Goal: Communication & Community: Answer question/provide support

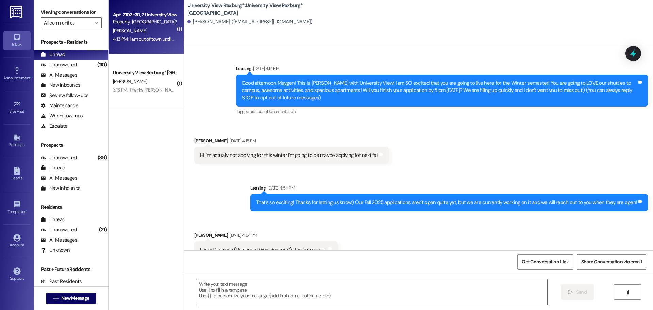
scroll to position [4133, 0]
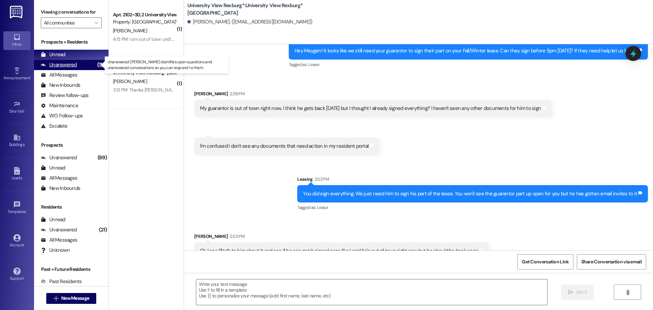
click at [76, 67] on div "Unanswered" at bounding box center [59, 64] width 36 height 7
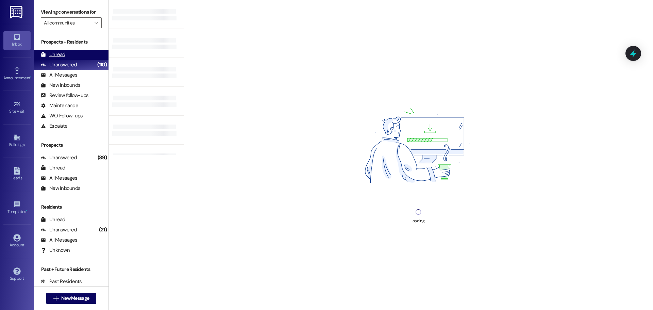
click at [60, 56] on div "Unread" at bounding box center [53, 54] width 24 height 7
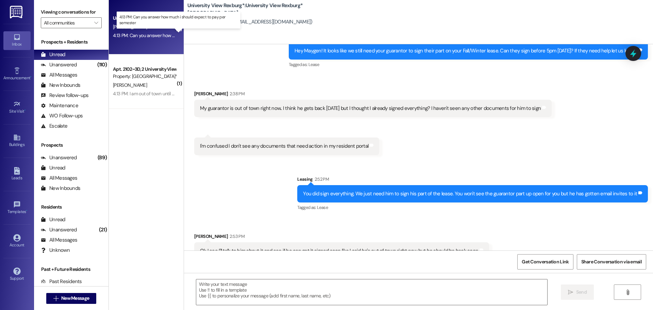
click at [149, 36] on div "4:13 PM: Can you answer how much i should expect to pay per semester 4:13 PM: C…" at bounding box center [184, 35] width 143 height 6
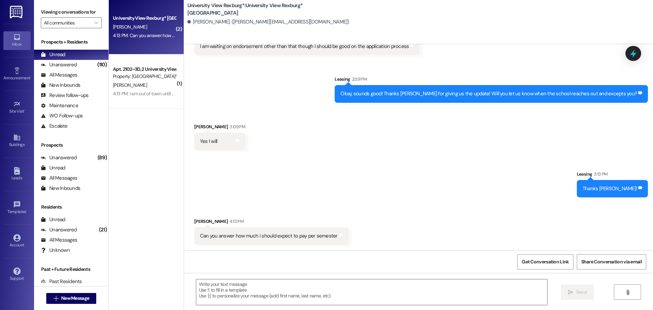
scroll to position [1721, 0]
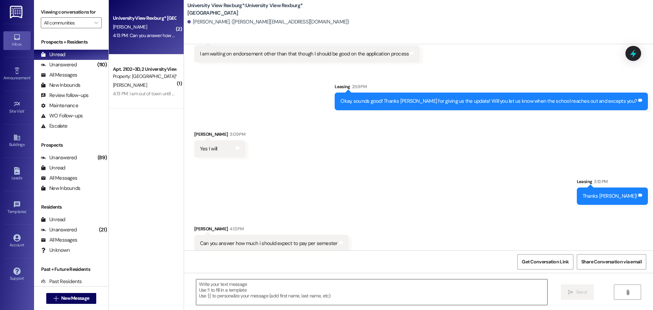
click at [302, 288] on textarea at bounding box center [371, 292] width 351 height 26
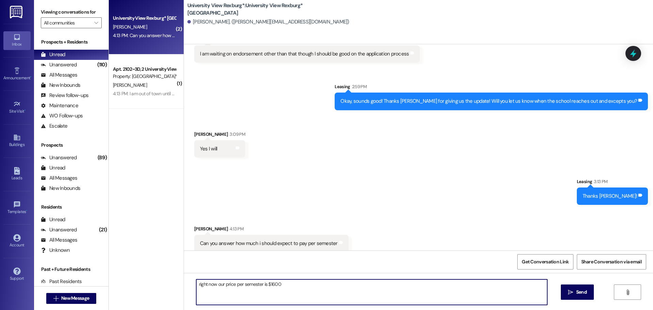
click at [196, 283] on textarea "right now our price per semester is $1600" at bounding box center [371, 292] width 351 height 26
type textarea "Right now our price per semester is $1600"
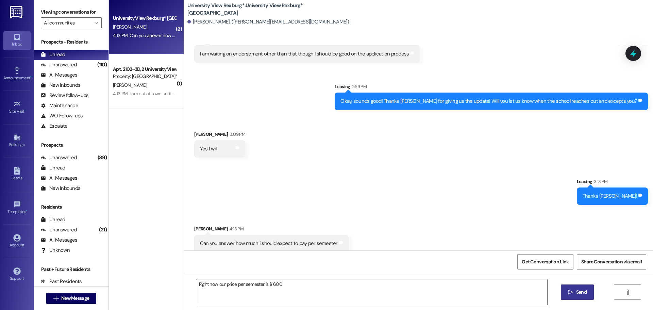
click at [575, 292] on span "Send" at bounding box center [581, 291] width 13 height 7
